Goal: Transaction & Acquisition: Obtain resource

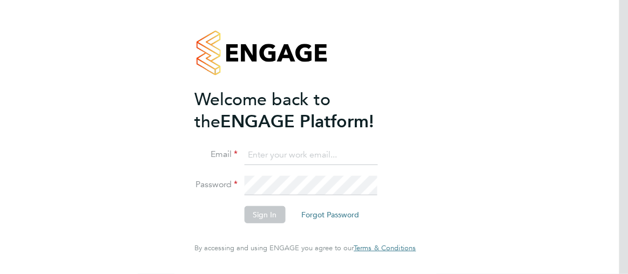
type input "[PERSON_NAME][EMAIL_ADDRESS][PERSON_NAME][DOMAIN_NAME]"
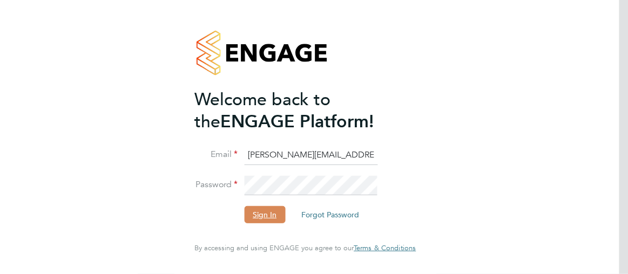
click at [261, 216] on button "Sign In" at bounding box center [264, 214] width 41 height 17
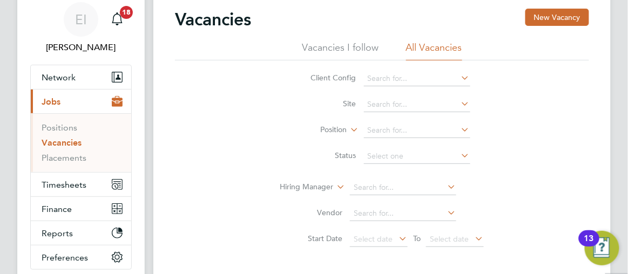
scroll to position [19, 0]
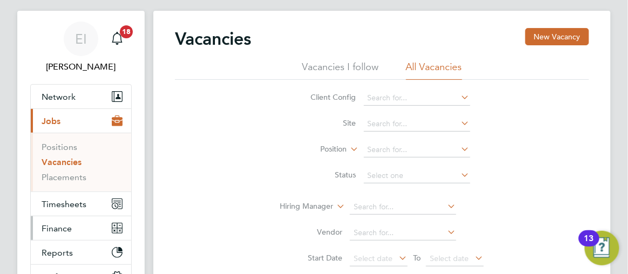
click at [58, 228] on span "Finance" at bounding box center [57, 229] width 30 height 10
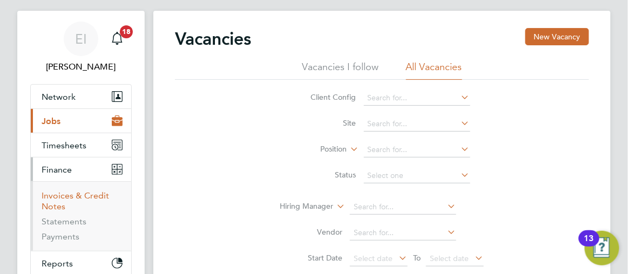
click at [65, 192] on link "Invoices & Credit Notes" at bounding box center [76, 201] width 68 height 21
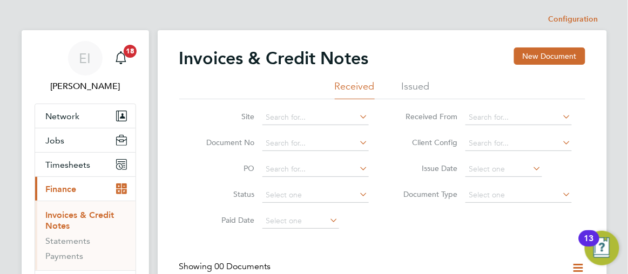
click at [424, 89] on li "Issued" at bounding box center [416, 89] width 28 height 19
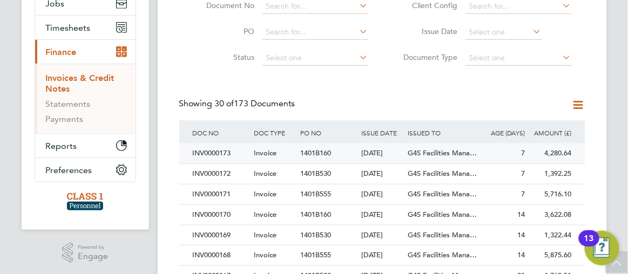
click at [229, 153] on div "INV0000173" at bounding box center [221, 154] width 62 height 20
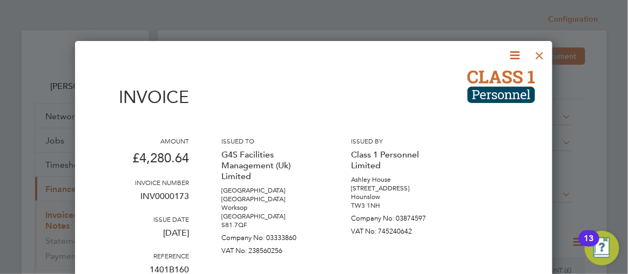
click at [622, 171] on div at bounding box center [314, 137] width 628 height 274
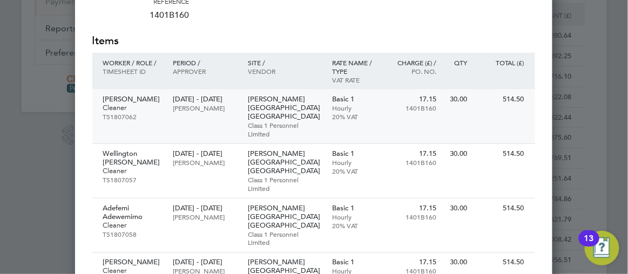
click at [285, 99] on p "[PERSON_NAME][GEOGRAPHIC_DATA] [GEOGRAPHIC_DATA]" at bounding box center [284, 108] width 73 height 26
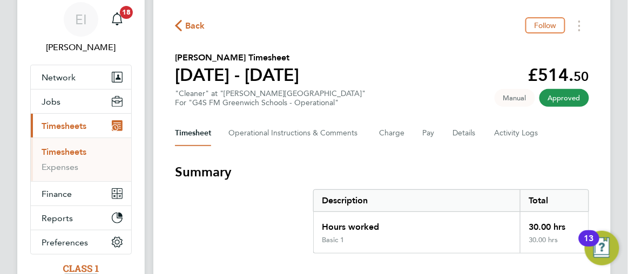
scroll to position [19, 0]
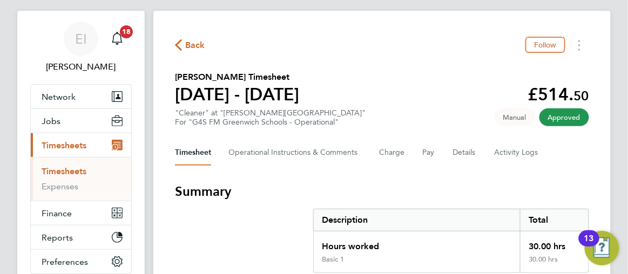
click at [177, 48] on icon "button" at bounding box center [178, 44] width 7 height 11
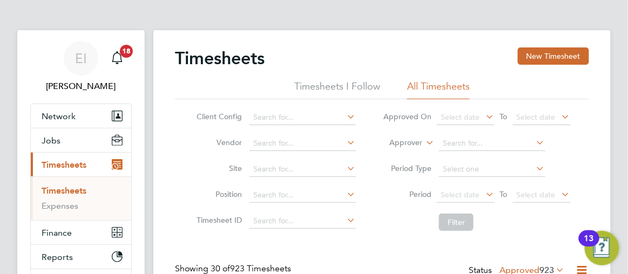
drag, startPoint x: 609, startPoint y: 131, endPoint x: 628, endPoint y: 131, distance: 19.5
click at [65, 232] on span "Finance" at bounding box center [57, 233] width 30 height 10
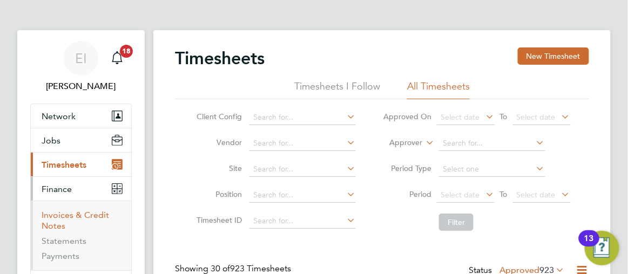
click at [52, 217] on link "Invoices & Credit Notes" at bounding box center [76, 220] width 68 height 21
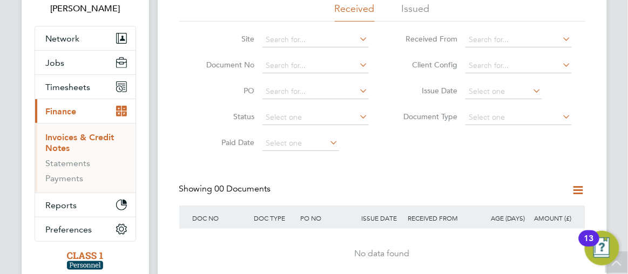
scroll to position [58, 0]
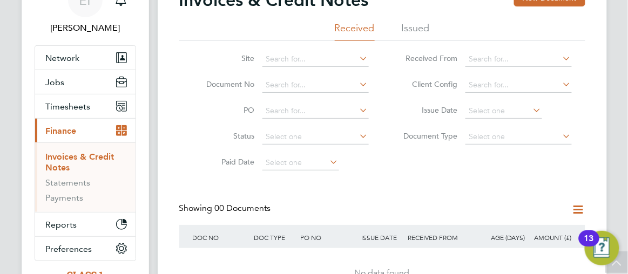
click at [417, 30] on li "Issued" at bounding box center [416, 31] width 28 height 19
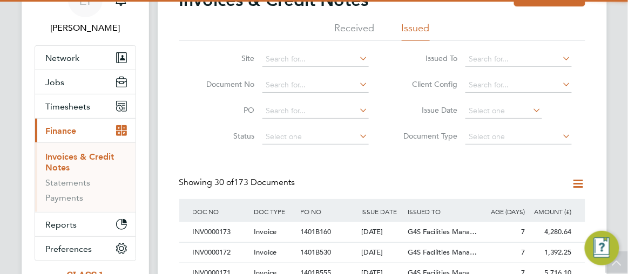
scroll to position [20, 62]
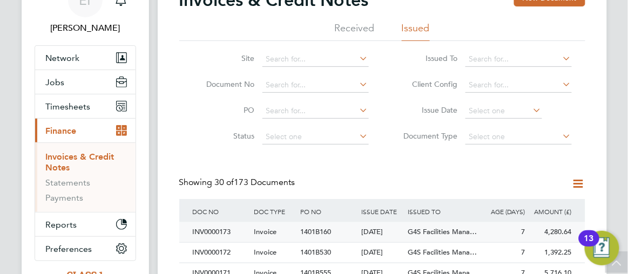
click at [258, 239] on div "Invoice" at bounding box center [274, 233] width 46 height 20
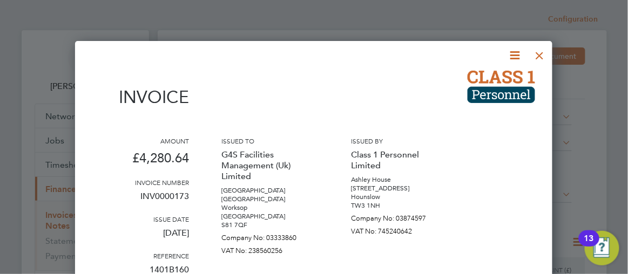
click at [515, 53] on icon at bounding box center [516, 56] width 14 height 14
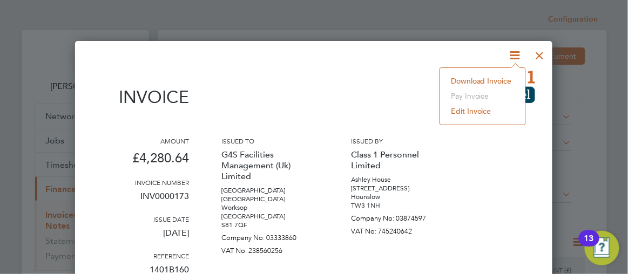
click at [463, 83] on li "Download Invoice" at bounding box center [483, 80] width 75 height 15
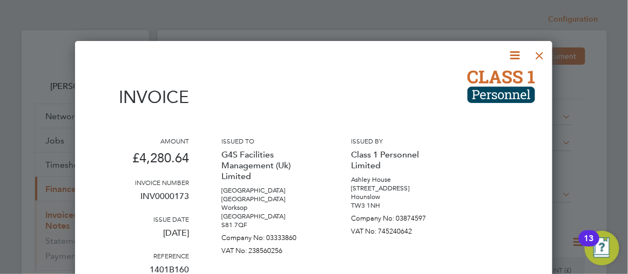
click at [515, 53] on icon at bounding box center [516, 56] width 14 height 14
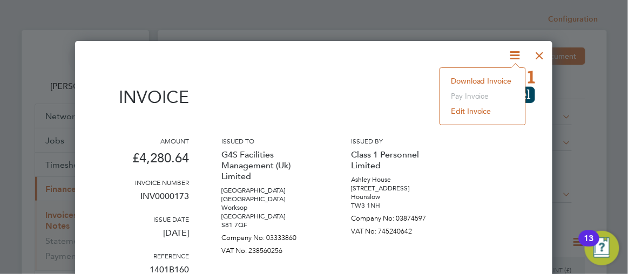
click at [493, 80] on li "Download Invoice" at bounding box center [483, 80] width 75 height 15
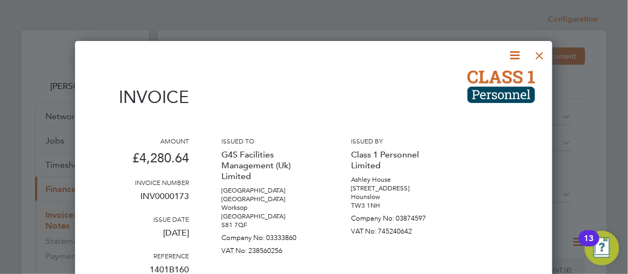
click at [516, 50] on icon at bounding box center [516, 56] width 14 height 14
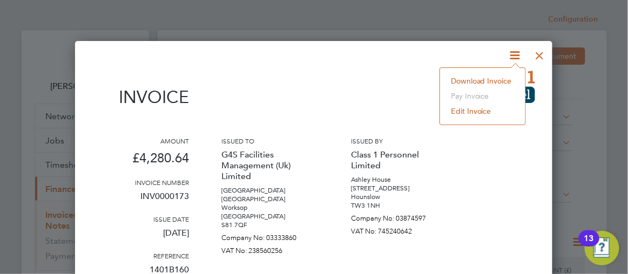
click at [482, 78] on li "Download Invoice" at bounding box center [483, 80] width 75 height 15
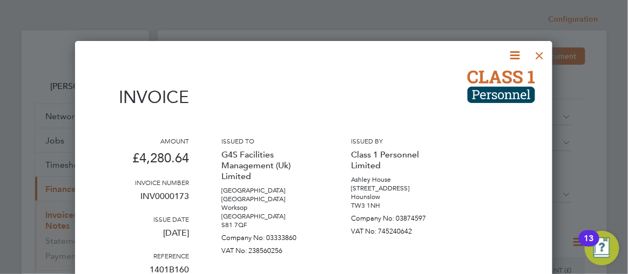
click at [628, 156] on div at bounding box center [314, 137] width 628 height 274
click at [542, 57] on div at bounding box center [540, 52] width 19 height 19
